Goal: Find specific page/section: Find specific page/section

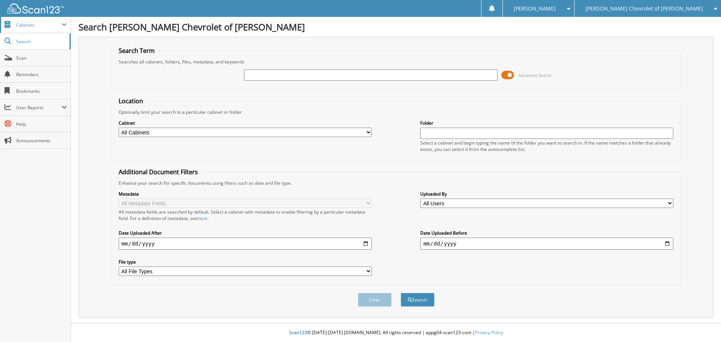
click at [41, 28] on span "Cabinets" at bounding box center [38, 25] width 45 height 6
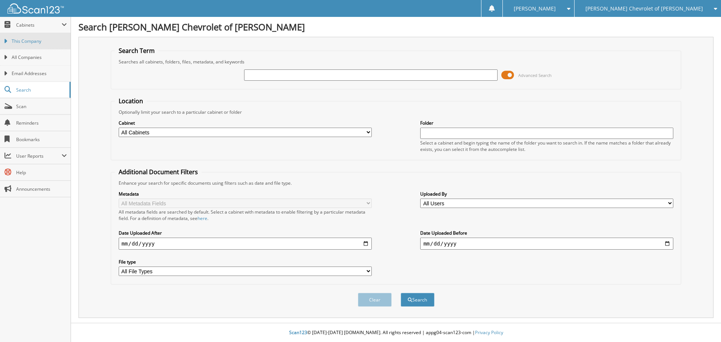
click at [25, 42] on span "This Company" at bounding box center [39, 41] width 55 height 7
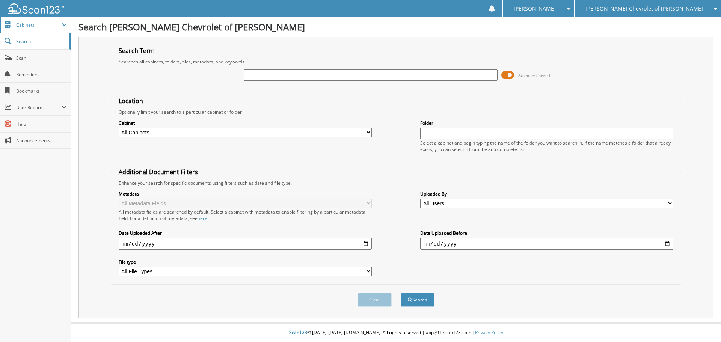
click at [40, 24] on span "Cabinets" at bounding box center [38, 25] width 45 height 6
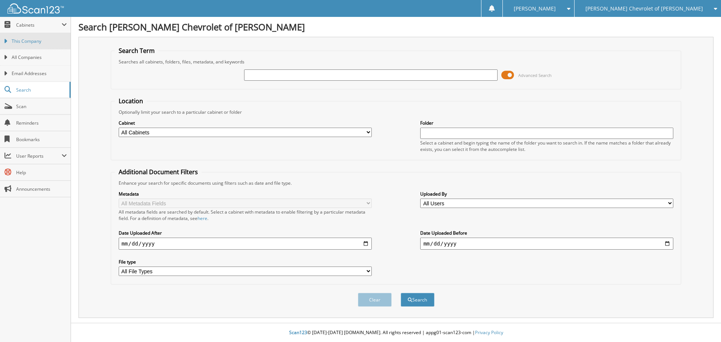
click at [41, 44] on span "This Company" at bounding box center [39, 41] width 55 height 7
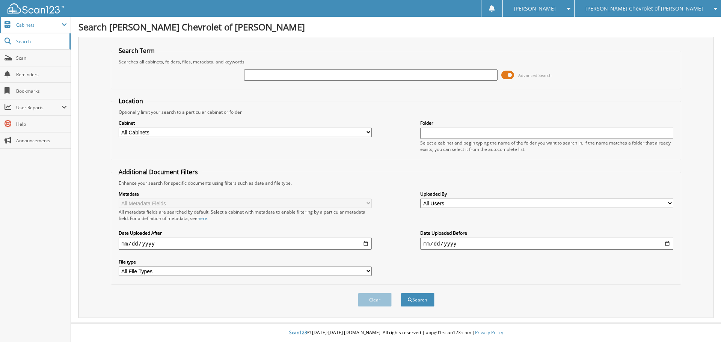
click at [42, 26] on span "Cabinets" at bounding box center [38, 25] width 45 height 6
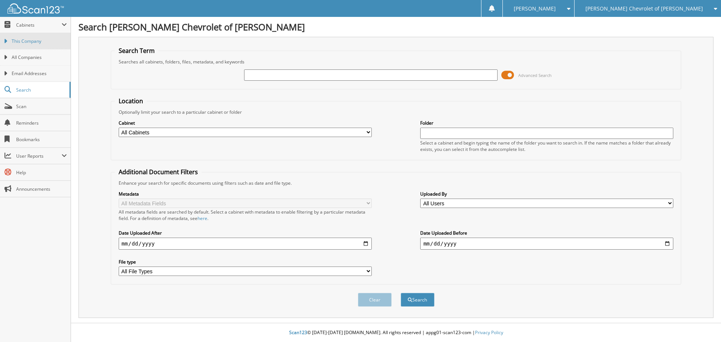
click at [36, 41] on span "This Company" at bounding box center [39, 41] width 55 height 7
